Goal: Find specific page/section: Find specific page/section

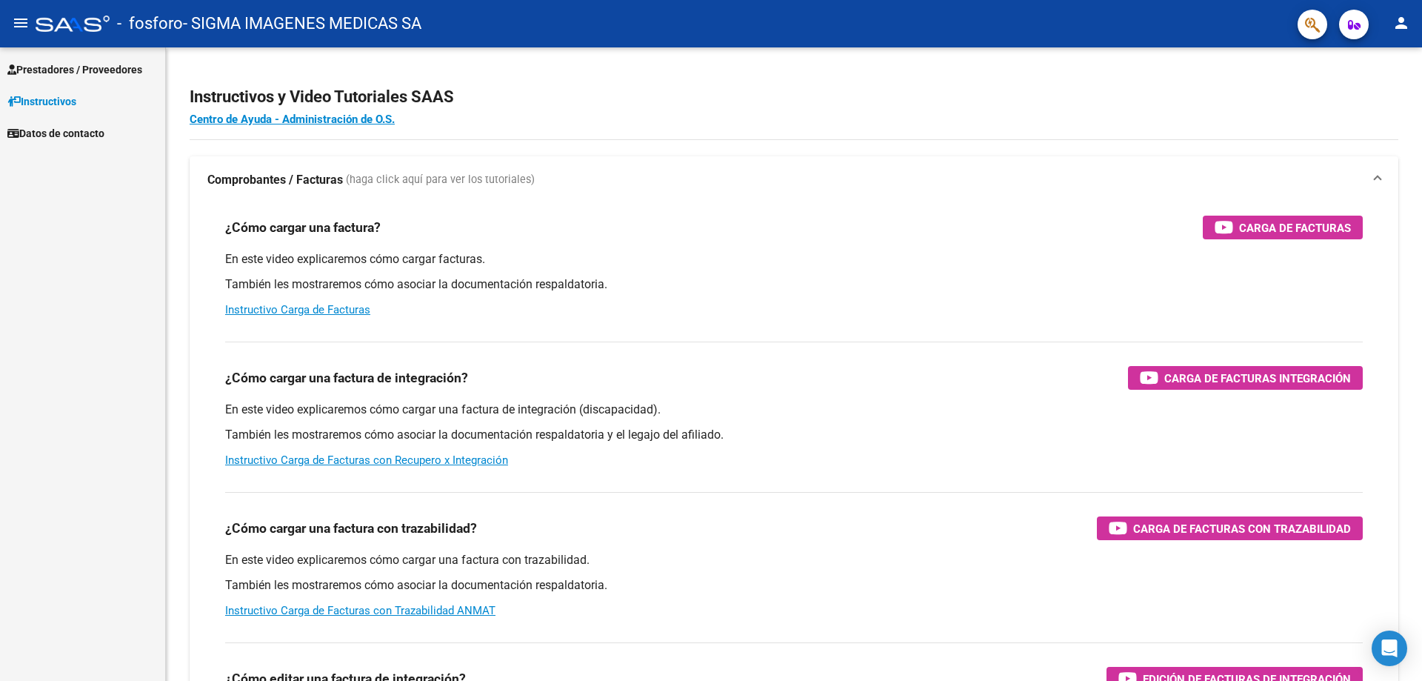
click at [104, 73] on span "Prestadores / Proveedores" at bounding box center [74, 69] width 135 height 16
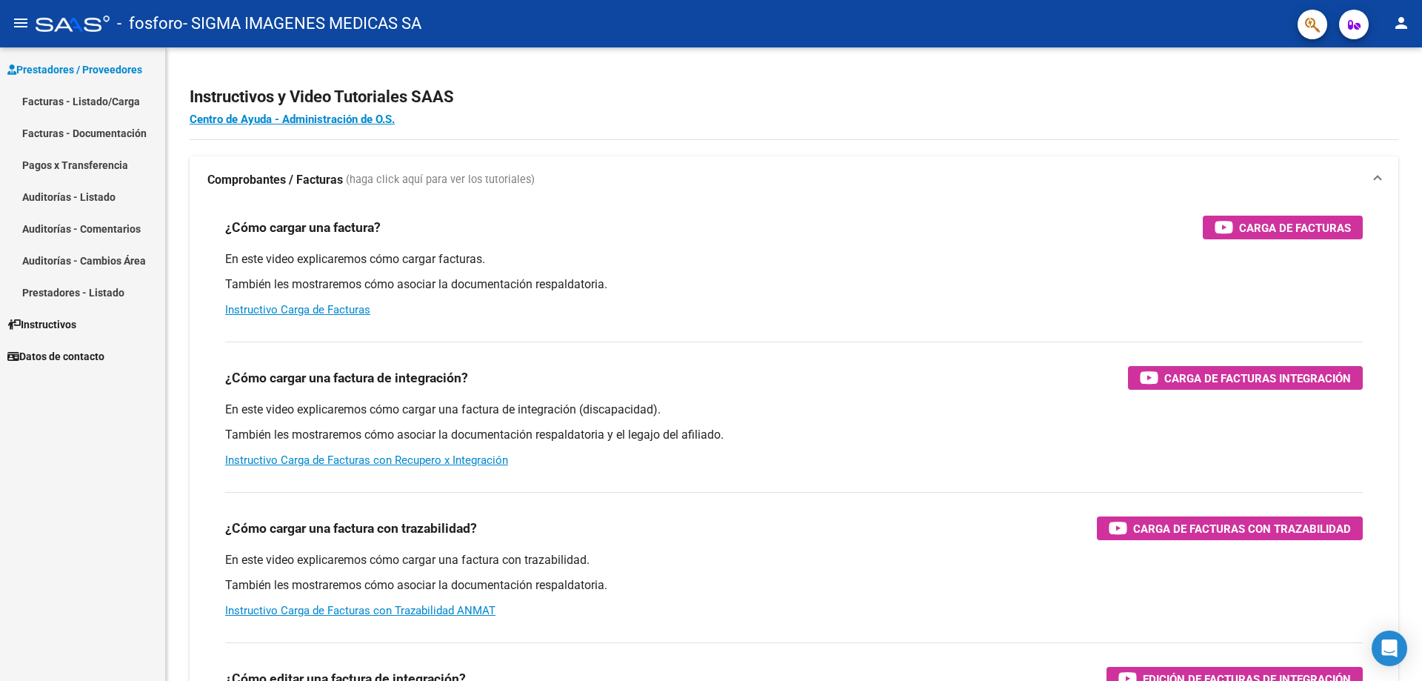
click at [105, 167] on link "Pagos x Transferencia" at bounding box center [82, 165] width 165 height 32
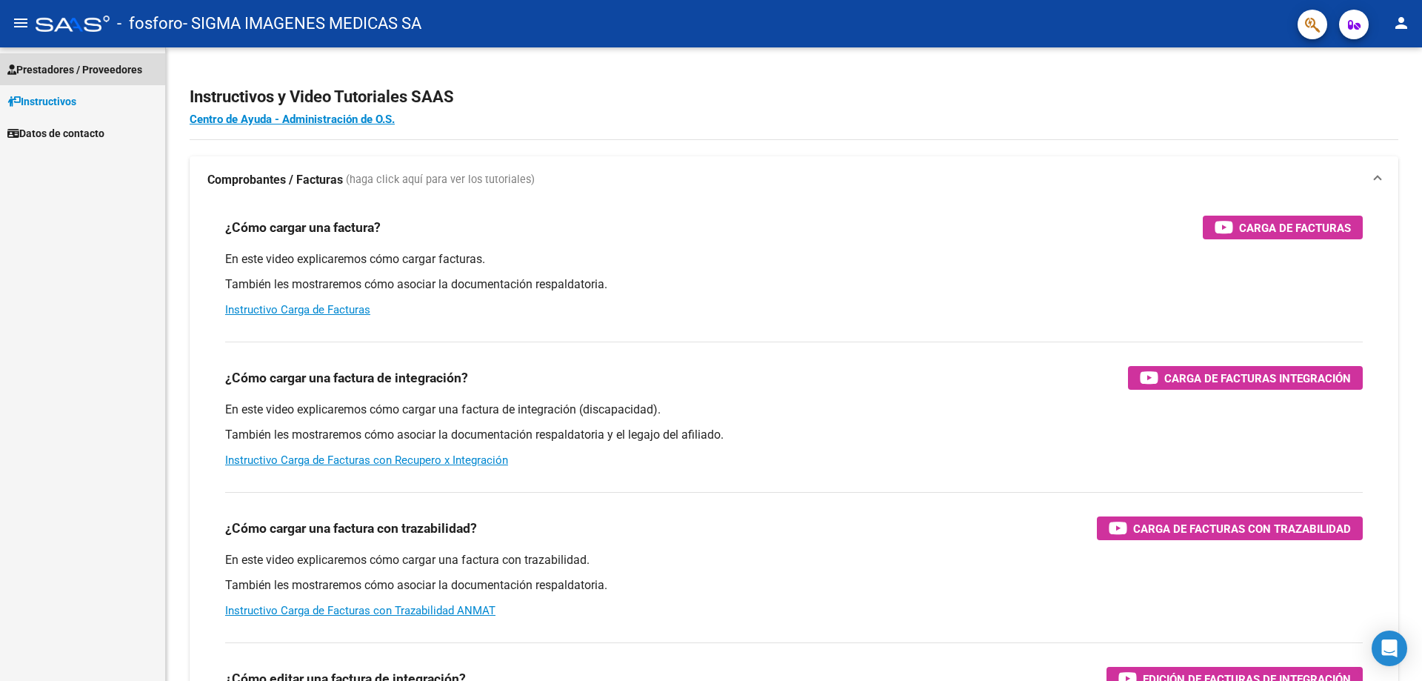
click at [124, 77] on span "Prestadores / Proveedores" at bounding box center [74, 69] width 135 height 16
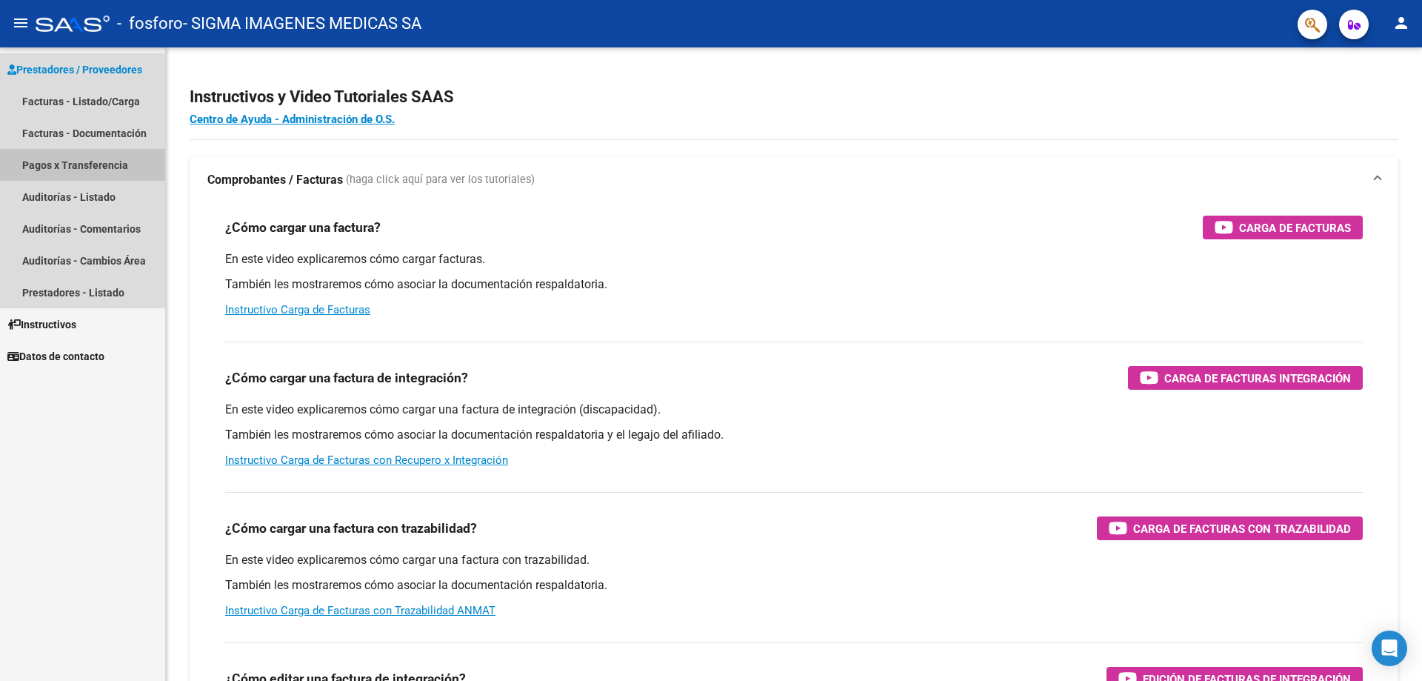
click at [101, 165] on link "Pagos x Transferencia" at bounding box center [82, 165] width 165 height 32
